Goal: Communication & Community: Participate in discussion

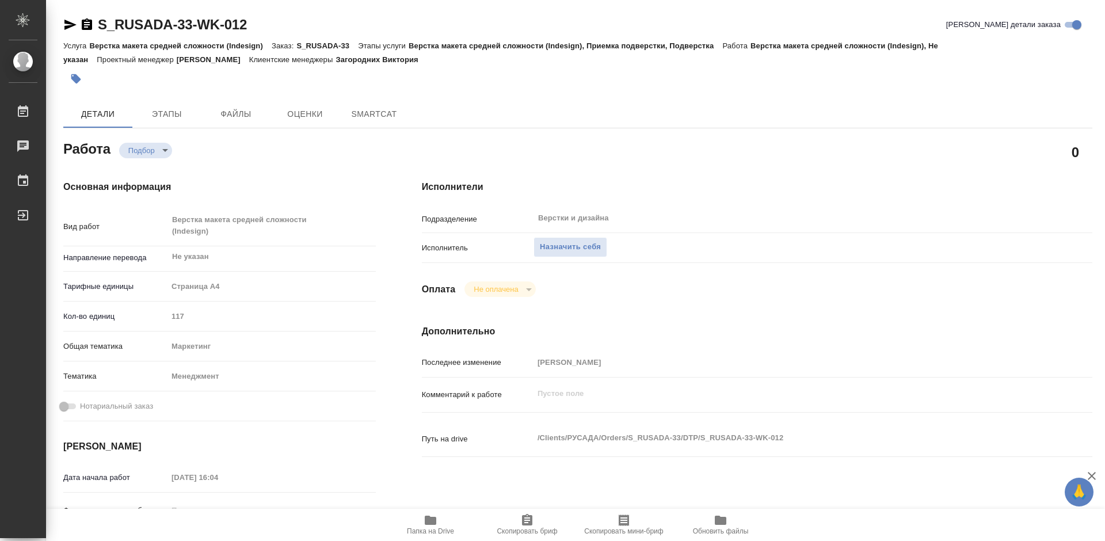
type textarea "x"
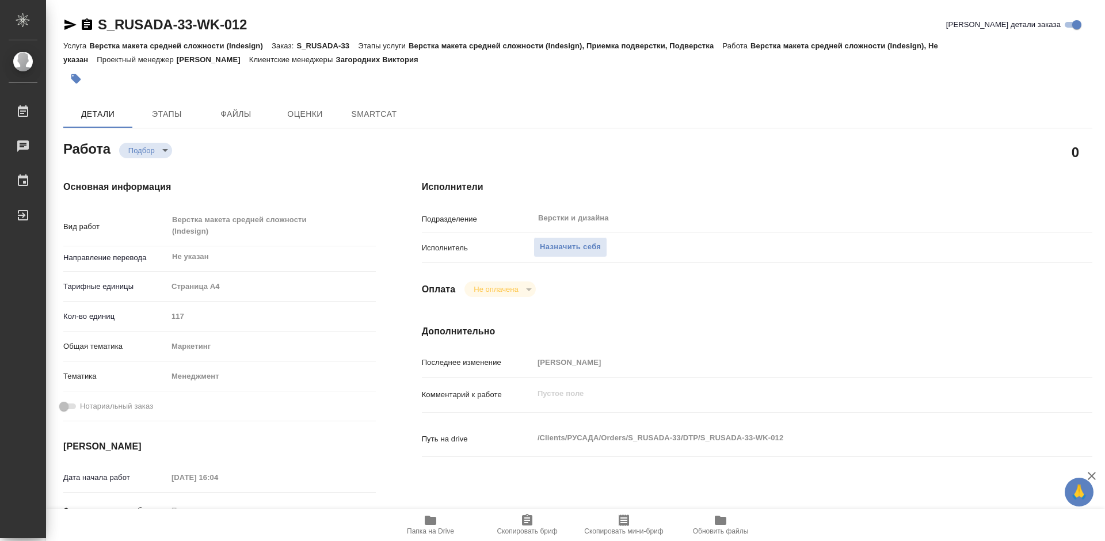
type textarea "x"
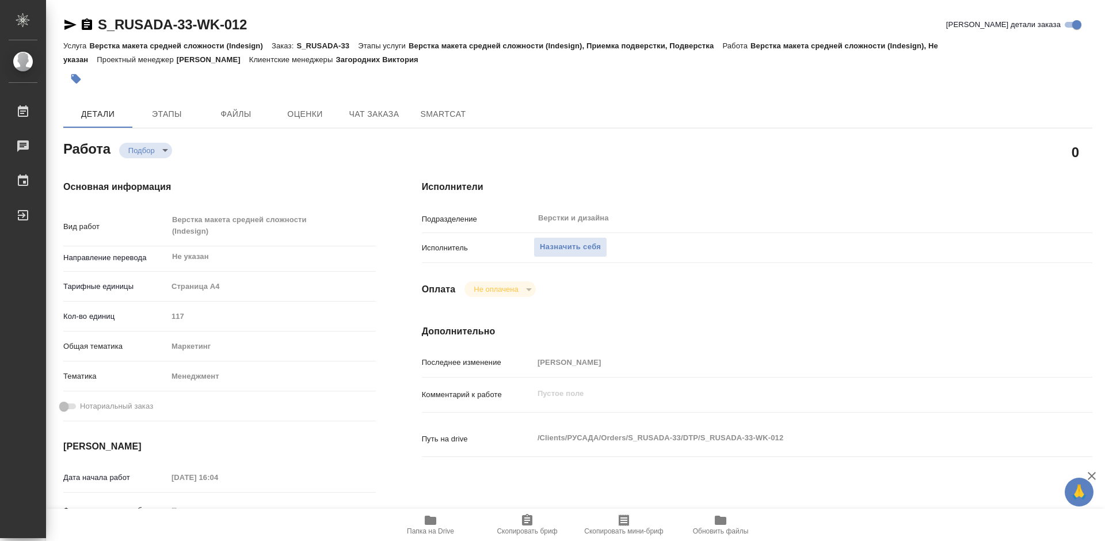
type textarea "x"
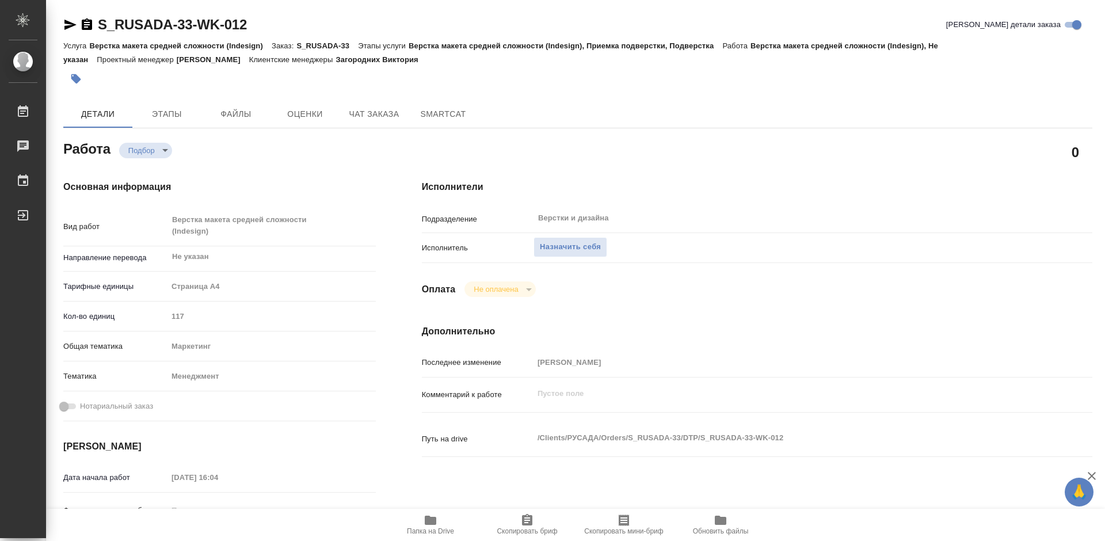
scroll to position [230, 0]
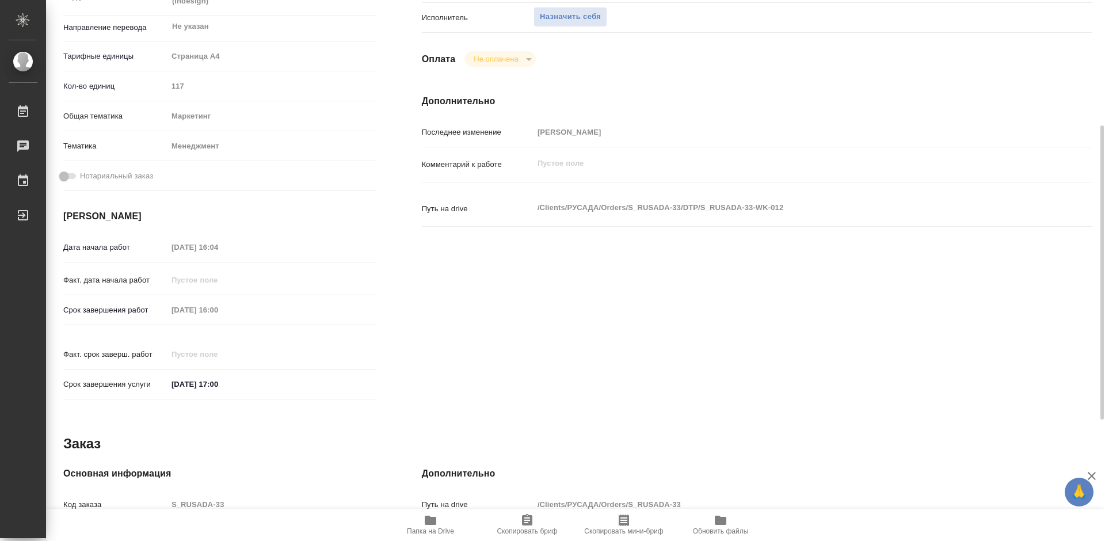
type textarea "x"
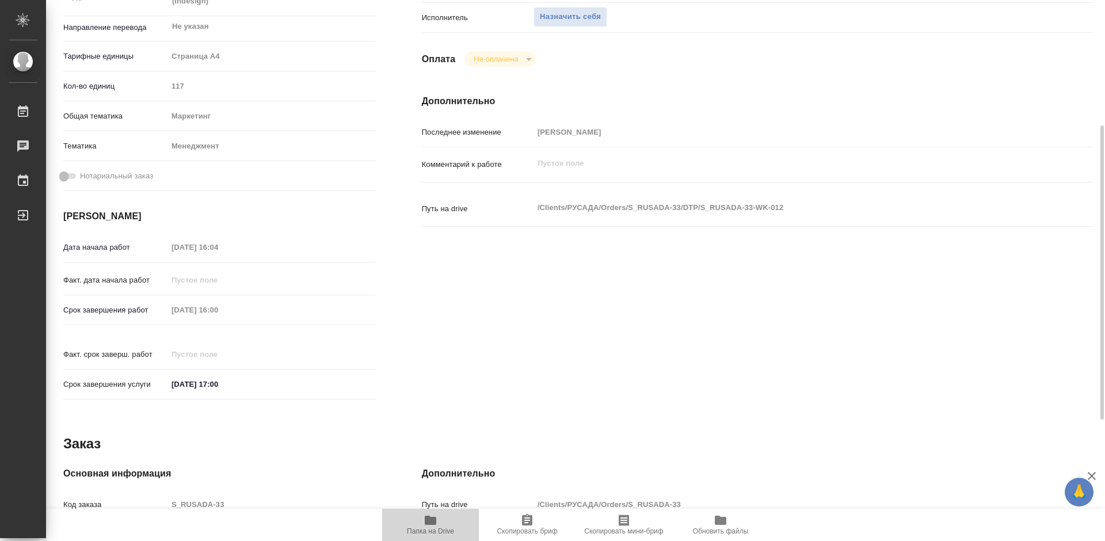
click at [432, 524] on icon "button" at bounding box center [431, 520] width 12 height 9
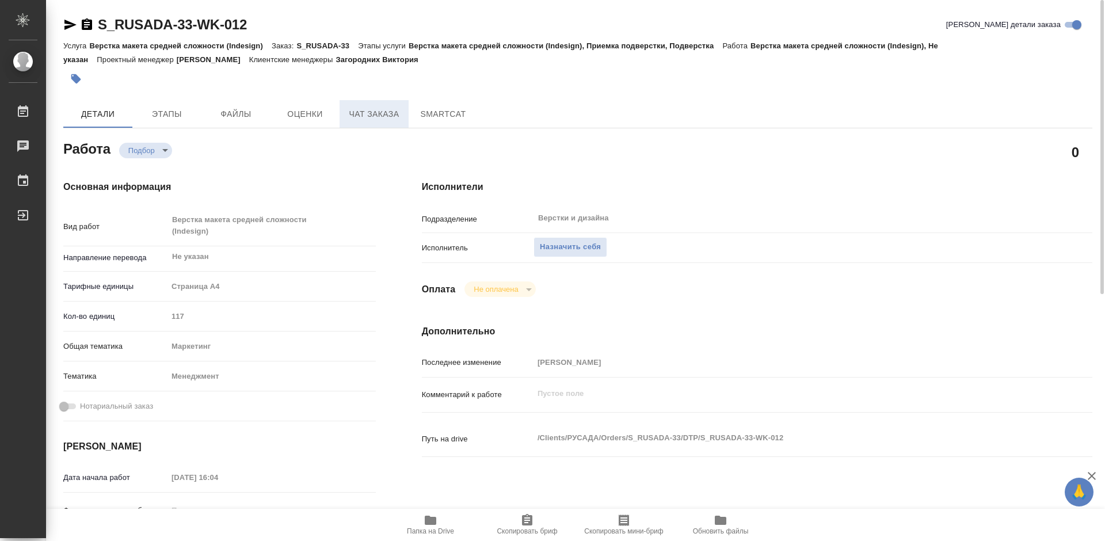
click at [379, 110] on span "Чат заказа" at bounding box center [373, 114] width 55 height 14
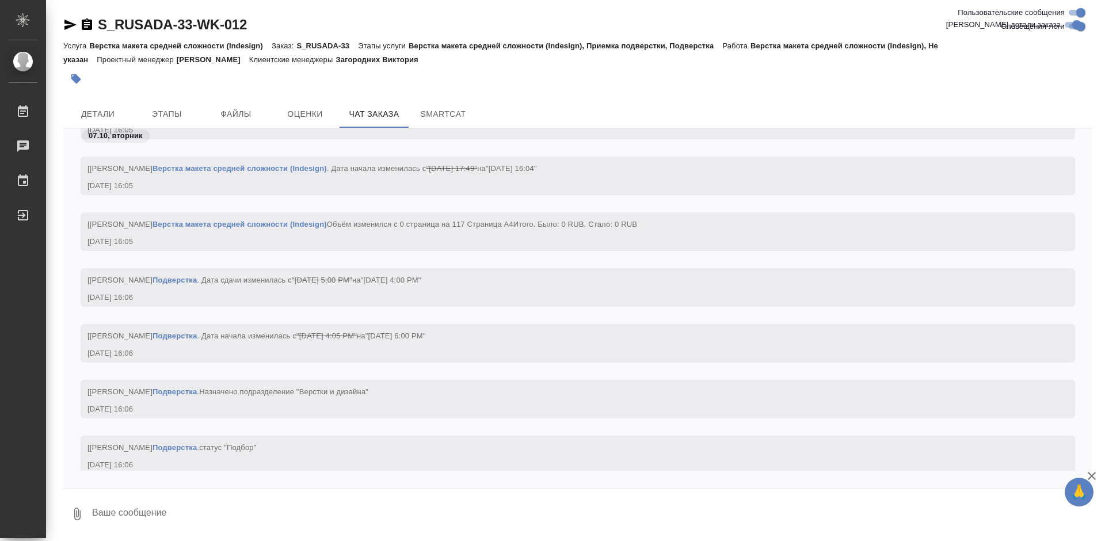
scroll to position [2410, 0]
